Goal: Task Accomplishment & Management: Use online tool/utility

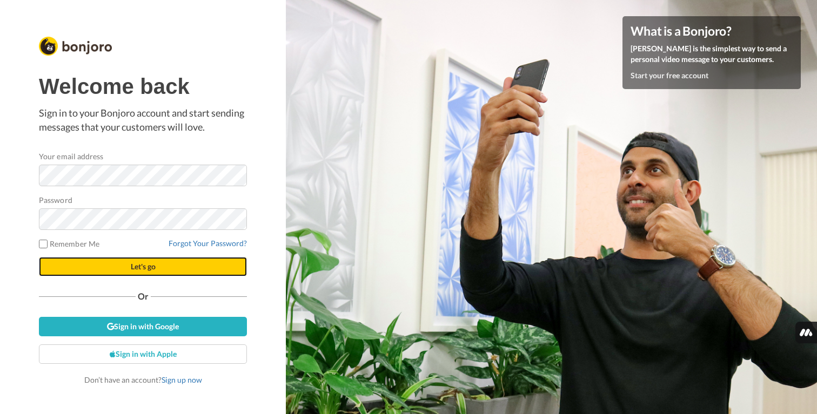
click at [115, 264] on button "Let's go" at bounding box center [143, 266] width 208 height 19
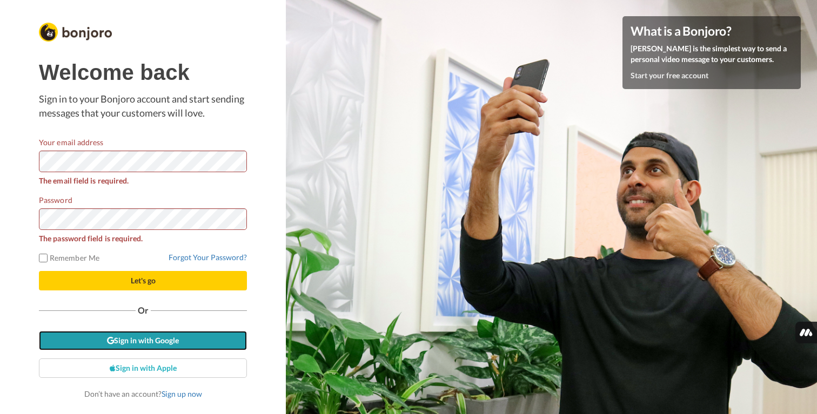
click at [94, 337] on link "Sign in with Google" at bounding box center [143, 340] width 208 height 19
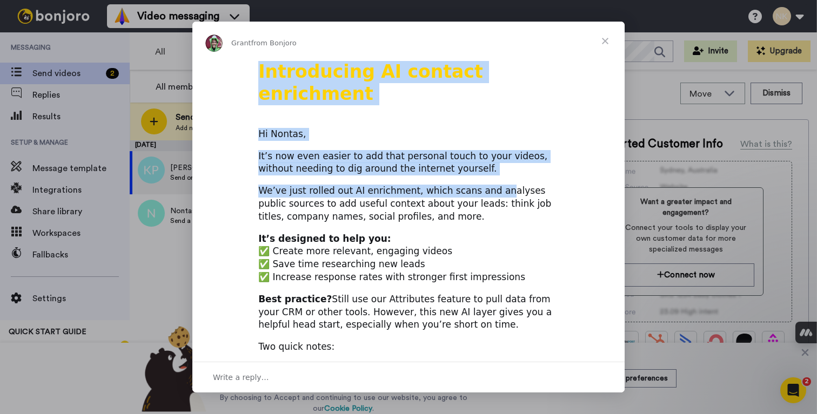
drag, startPoint x: 607, startPoint y: 39, endPoint x: 481, endPoint y: 167, distance: 179.2
click at [482, 166] on div "Grant from Bonjoro Introducing AI contact enrichment Hi Nontas, It’s now even e…" at bounding box center [408, 207] width 432 height 371
click at [605, 34] on span "Close" at bounding box center [605, 41] width 39 height 39
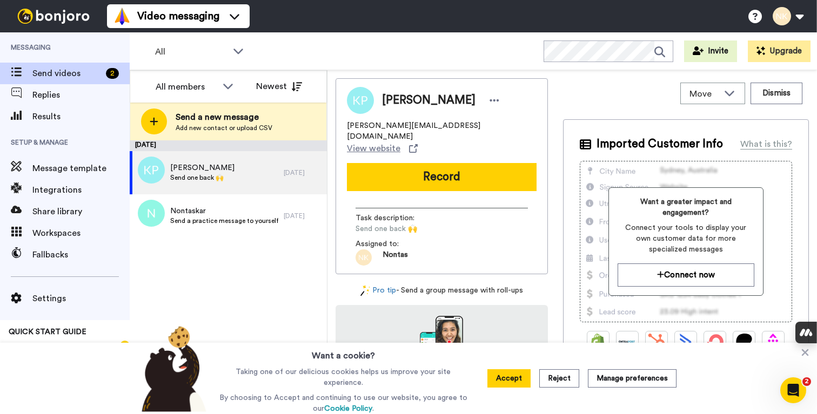
scroll to position [61, 0]
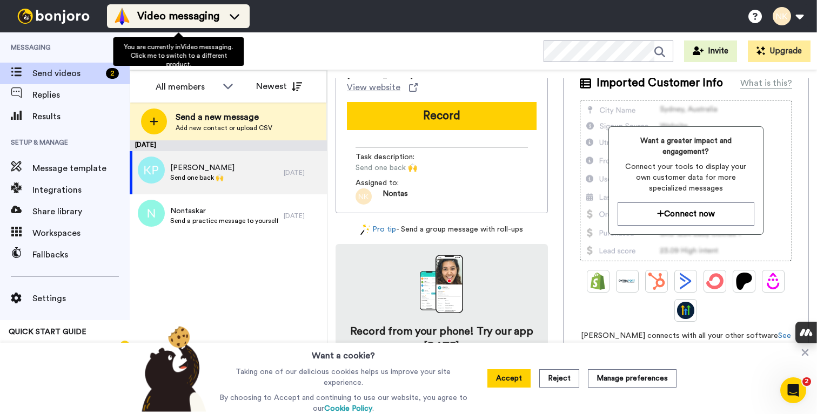
click at [217, 8] on div "Video messaging" at bounding box center [178, 16] width 130 height 17
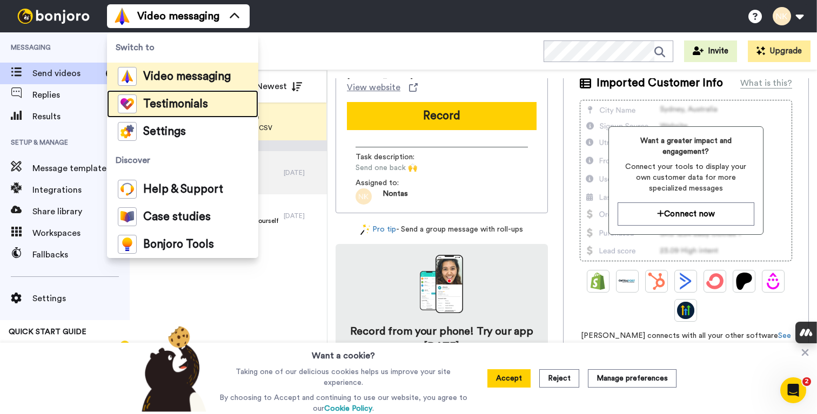
click at [182, 104] on span "Testimonials" at bounding box center [175, 104] width 65 height 11
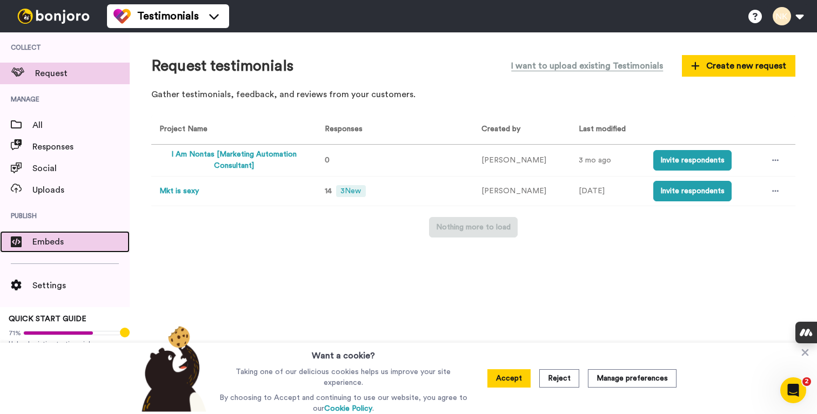
click at [50, 247] on span "Embeds" at bounding box center [80, 242] width 97 height 13
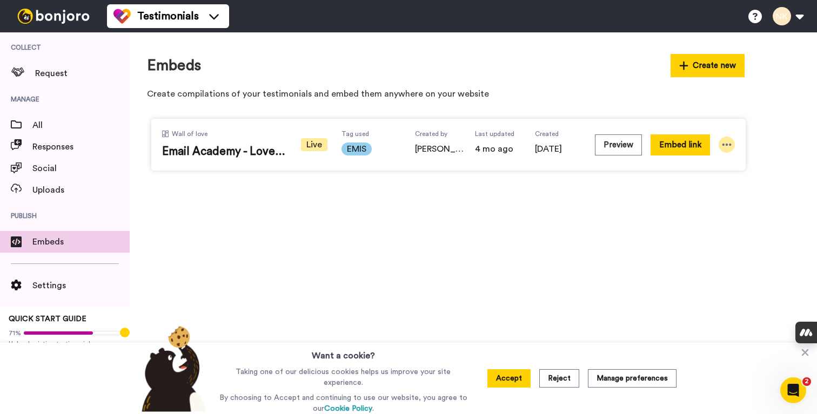
click at [726, 146] on icon at bounding box center [726, 144] width 11 height 11
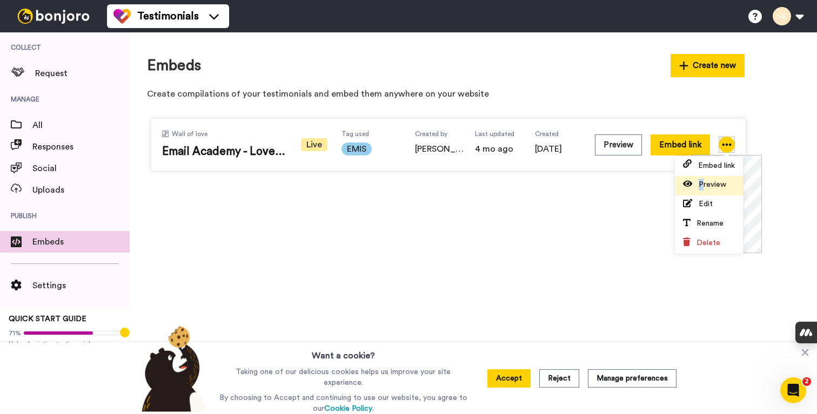
drag, startPoint x: 713, startPoint y: 172, endPoint x: 704, endPoint y: 183, distance: 14.6
click at [704, 183] on ul "Embed link Preview Edit Rename Delete" at bounding box center [709, 205] width 68 height 97
click at [704, 183] on span "Preview" at bounding box center [713, 185] width 28 height 8
